Goal: Task Accomplishment & Management: Manage account settings

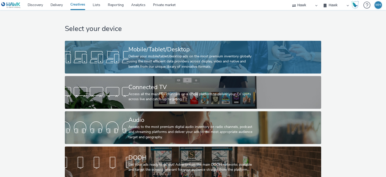
click at [142, 61] on div "Deliver your mobile/tablet/desktop ads on the most premium inventory globally u…" at bounding box center [192, 61] width 127 height 15
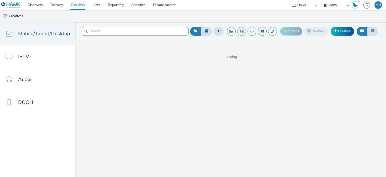
click at [119, 33] on input "text" at bounding box center [135, 31] width 107 height 9
type input "wella"
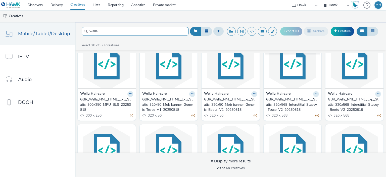
scroll to position [25, 0]
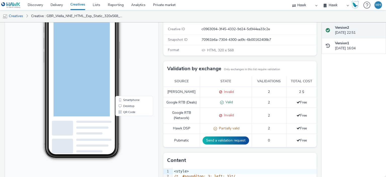
scroll to position [75, 0]
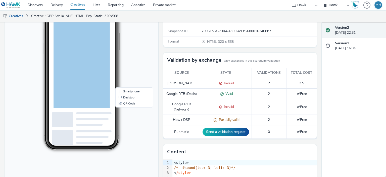
click at [212, 122] on span at bounding box center [214, 119] width 5 height 5
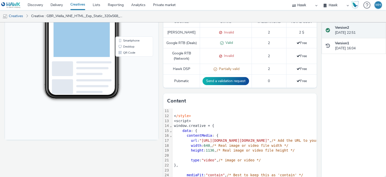
scroll to position [118, 0]
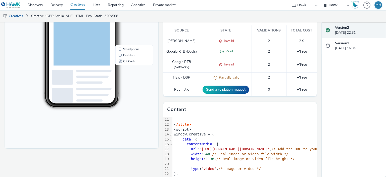
click at [229, 66] on div "Invalid" at bounding box center [226, 64] width 47 height 5
click at [223, 43] on td "Invalid" at bounding box center [226, 41] width 52 height 11
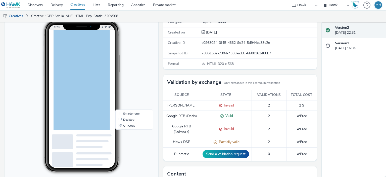
scroll to position [0, 0]
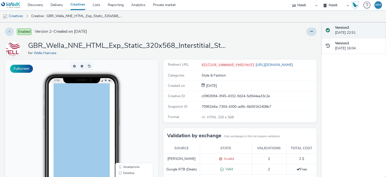
click at [87, 4] on link "Creatives" at bounding box center [78, 5] width 22 height 10
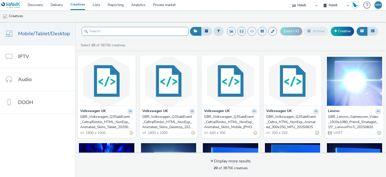
click at [173, 28] on input "text" at bounding box center [135, 31] width 107 height 9
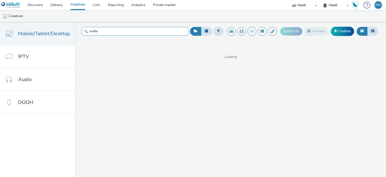
type input "wella"
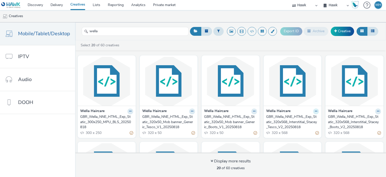
click at [315, 112] on icon at bounding box center [316, 111] width 2 height 3
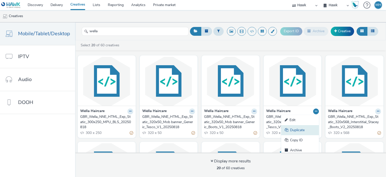
click at [304, 133] on link "Duplicate" at bounding box center [301, 130] width 38 height 10
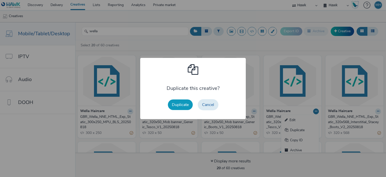
click at [186, 106] on button "Duplicate" at bounding box center [180, 104] width 25 height 11
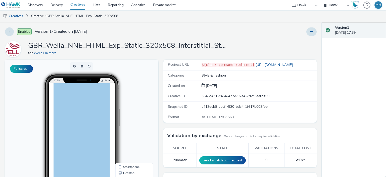
click at [307, 36] on div at bounding box center [312, 31] width 10 height 9
click at [307, 35] on button at bounding box center [312, 31] width 10 height 9
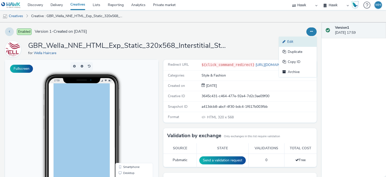
click at [292, 44] on link "Edit" at bounding box center [298, 42] width 38 height 10
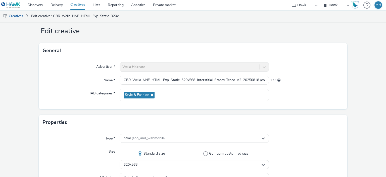
scroll to position [101, 0]
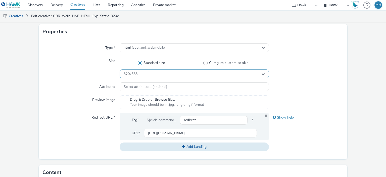
click at [144, 74] on div "320x568" at bounding box center [194, 73] width 149 height 9
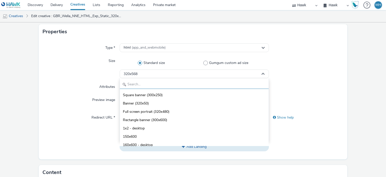
click at [147, 82] on input "text" at bounding box center [194, 84] width 149 height 9
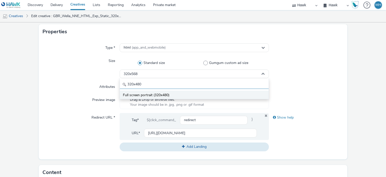
type input "320x480"
click at [149, 93] on span "Full screen portrait (320x480)" at bounding box center [146, 95] width 47 height 5
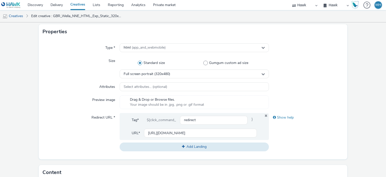
click at [297, 74] on div at bounding box center [306, 67] width 75 height 22
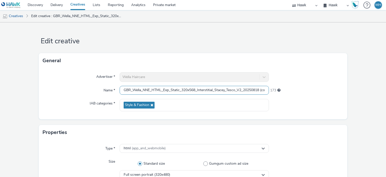
scroll to position [0, 9]
drag, startPoint x: 241, startPoint y: 90, endPoint x: 283, endPoint y: 95, distance: 41.8
click at [283, 95] on div "Advertiser * Wella Haircare Name * GBR_Wella_NNE_HTML_Exp_Static_320x568_Inters…" at bounding box center [193, 93] width 309 height 51
click at [262, 89] on input "GBR_Wella_NNE_HTML_Exp_Static_320x568_Interstitial_Stacey_Tesco_V2_20250818 (co…" at bounding box center [194, 90] width 149 height 9
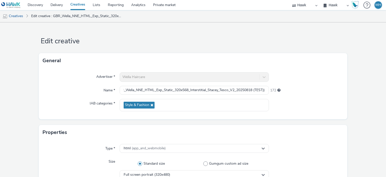
click at [298, 109] on div at bounding box center [306, 105] width 75 height 12
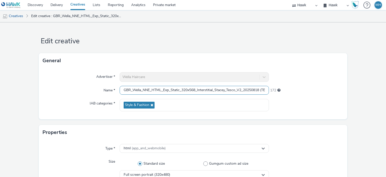
scroll to position [0, 0]
drag, startPoint x: 153, startPoint y: 91, endPoint x: 215, endPoint y: 90, distance: 61.9
click at [215, 90] on input "GBR_Wella_NNE_HTML_Exp_Static_320x568_Interstitial_Stacey_Tesco_V2_20250818 (TE…" at bounding box center [194, 90] width 149 height 9
click at [197, 93] on input "GBR_Wella_NNE_HTML_Exp_Static_320x568_Interstitial_Stacey_Tesco_V2_20250818 (TE…" at bounding box center [194, 90] width 149 height 9
click at [194, 90] on input "GBR_Wella_NNE_HTML_Exp_Static_320x568_Interstitial_Stacey_Tesco_V2_20250818 (TE…" at bounding box center [194, 90] width 149 height 9
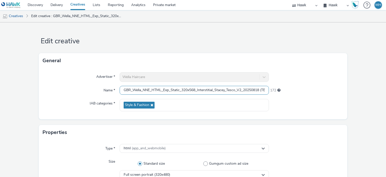
click at [195, 89] on input "GBR_Wella_NNE_HTML_Exp_Static_320x568_Interstitial_Stacey_Tesco_V2_20250818 (TE…" at bounding box center [194, 90] width 149 height 9
type input "GBR_Wella_NNE_HTML_Exp_Static_320x480_Interstitial_Stacey_Tesco_V2_20250818 (TE…"
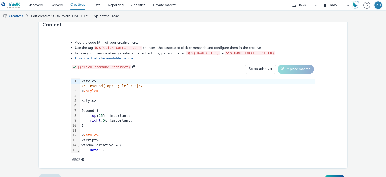
scroll to position [257, 0]
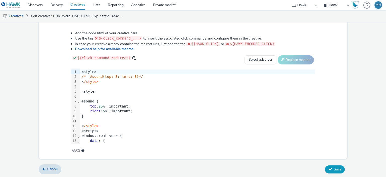
click at [329, 167] on icon at bounding box center [331, 169] width 4 height 4
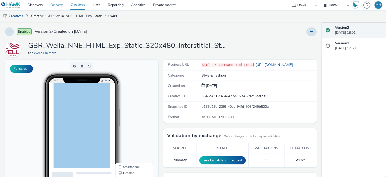
click at [51, 3] on link "Delivery" at bounding box center [57, 5] width 20 height 10
